Goal: Transaction & Acquisition: Obtain resource

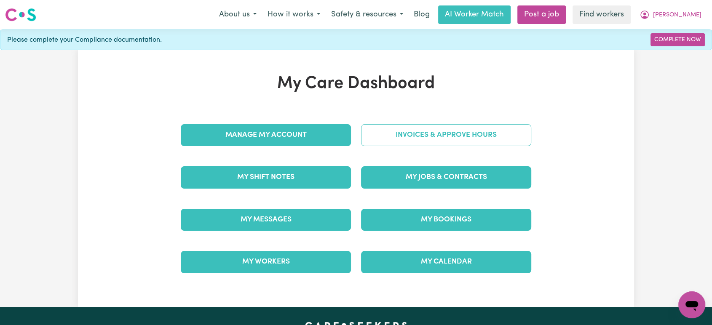
click at [431, 140] on link "Invoices & Approve Hours" at bounding box center [446, 135] width 170 height 22
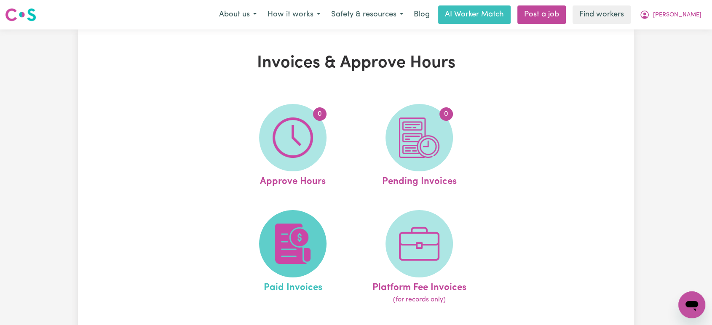
click at [302, 217] on span at bounding box center [292, 243] width 67 height 67
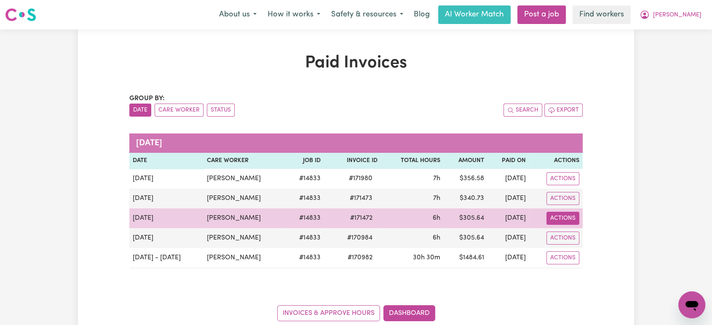
click at [559, 217] on button "Actions" at bounding box center [562, 218] width 33 height 13
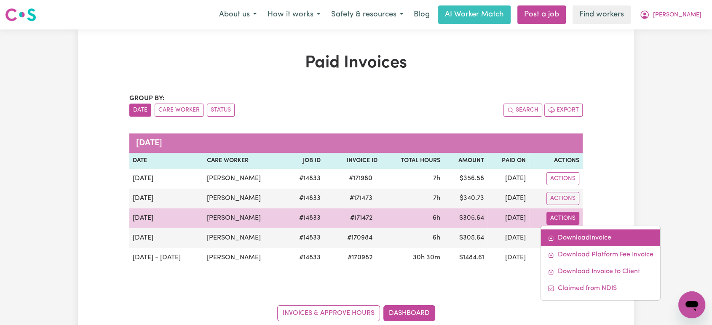
click at [582, 233] on link "Download Invoice" at bounding box center [600, 237] width 119 height 17
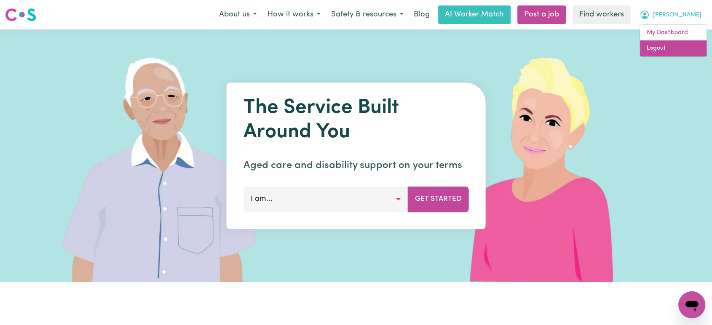
click at [680, 53] on link "Logout" at bounding box center [673, 48] width 67 height 16
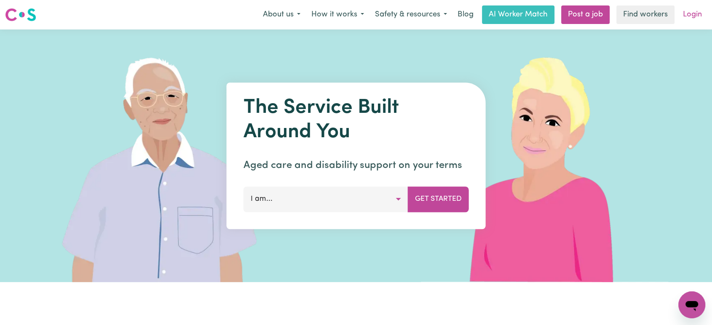
click at [692, 16] on link "Login" at bounding box center [692, 14] width 29 height 19
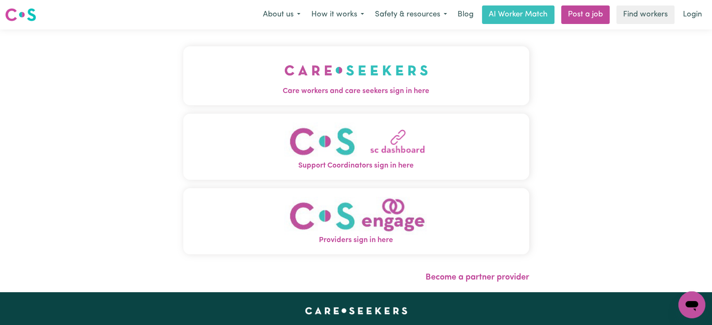
click at [284, 72] on img "Care workers and care seekers sign in here" at bounding box center [356, 70] width 144 height 31
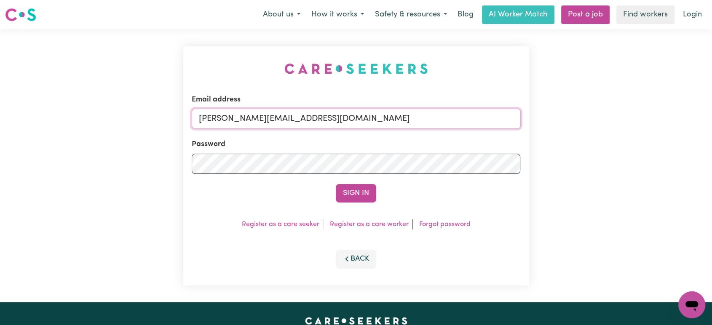
drag, startPoint x: 348, startPoint y: 120, endPoint x: 341, endPoint y: 128, distance: 10.4
click at [348, 120] on input "[PERSON_NAME][EMAIL_ADDRESS][DOMAIN_NAME]" at bounding box center [356, 119] width 329 height 20
drag, startPoint x: 410, startPoint y: 120, endPoint x: 240, endPoint y: 115, distance: 170.3
click at [240, 115] on input "[EMAIL_ADDRESS][DOMAIN_NAME]" at bounding box center [356, 119] width 329 height 20
type input "[EMAIL_ADDRESS][DOMAIN_NAME]"
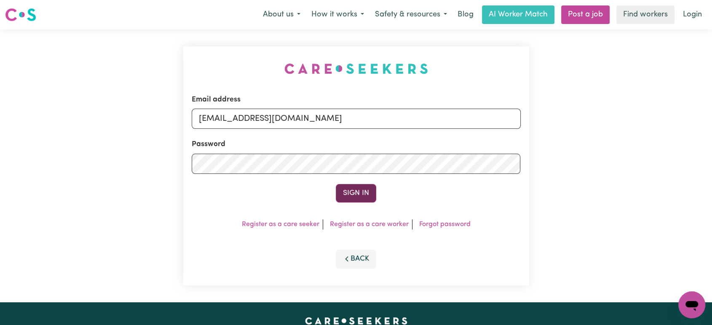
click at [351, 198] on button "Sign In" at bounding box center [356, 193] width 40 height 19
